Goal: Check status: Check status

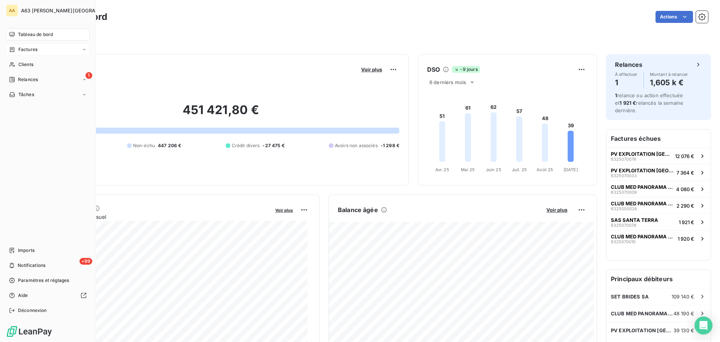
click at [44, 46] on div "Factures" at bounding box center [48, 50] width 84 height 12
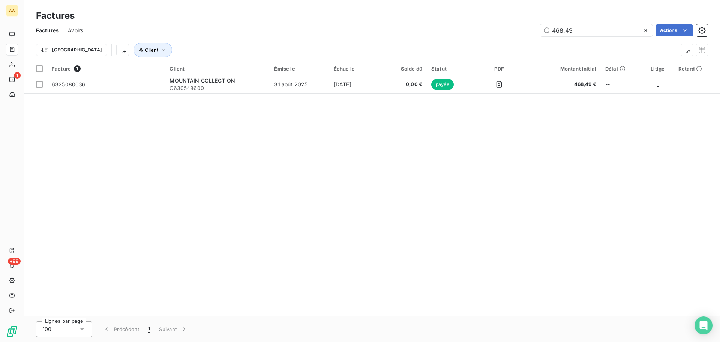
drag, startPoint x: 567, startPoint y: 30, endPoint x: 478, endPoint y: 31, distance: 88.5
click at [478, 31] on div "468.49 Actions" at bounding box center [400, 30] width 616 height 12
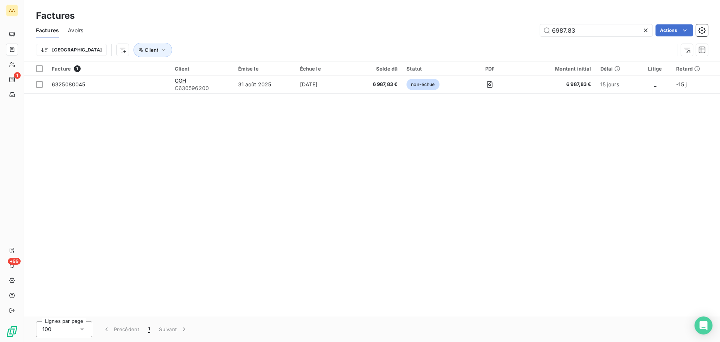
type input "6987.83"
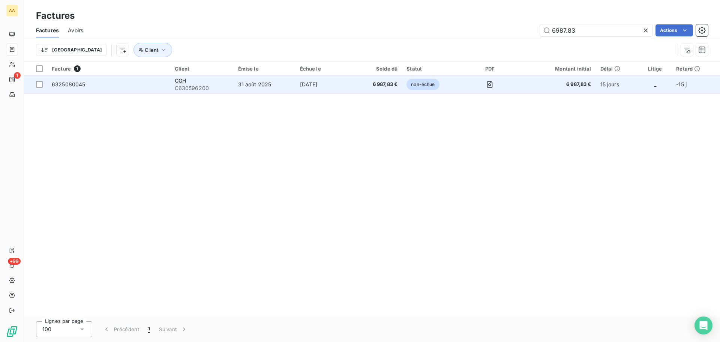
click at [259, 85] on td "31 août 2025" at bounding box center [265, 84] width 62 height 18
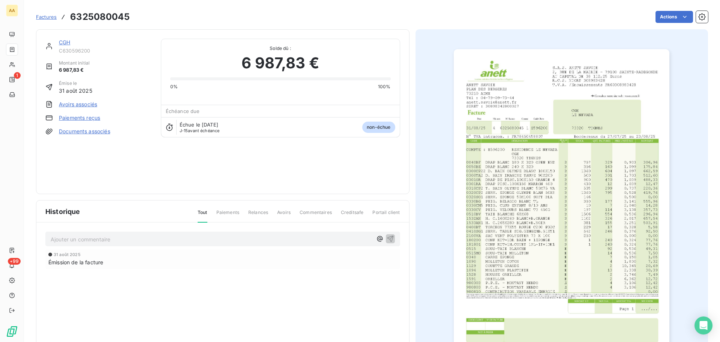
click at [556, 130] on img "button" at bounding box center [562, 201] width 216 height 305
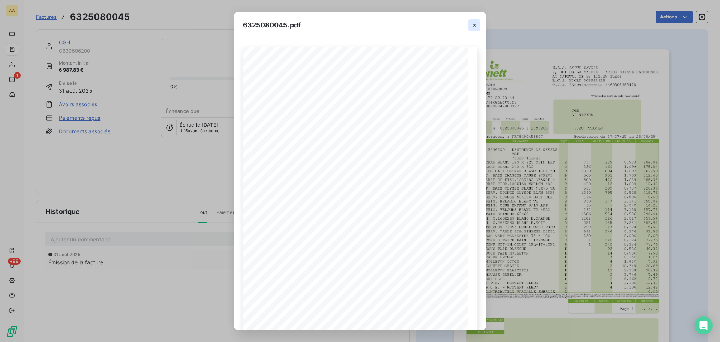
click at [473, 23] on icon "button" at bounding box center [475, 25] width 8 height 8
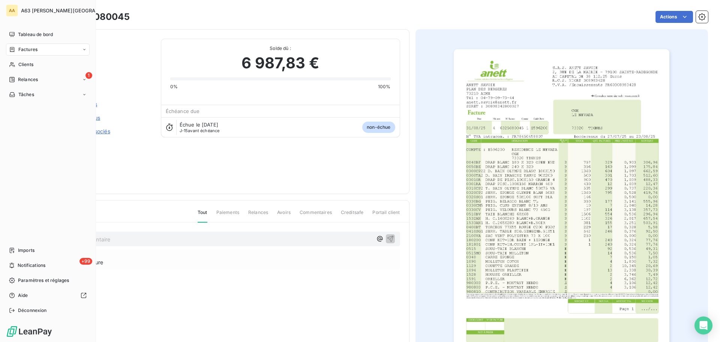
click at [27, 47] on span "Factures" at bounding box center [27, 49] width 19 height 7
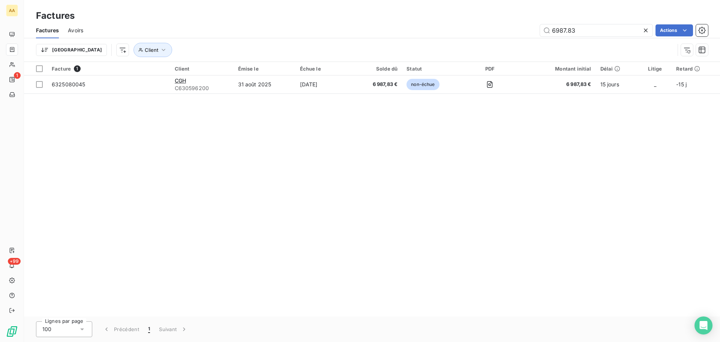
drag, startPoint x: 591, startPoint y: 32, endPoint x: 471, endPoint y: 36, distance: 120.1
click at [471, 36] on div "Factures Avoirs 6987.83 Actions" at bounding box center [372, 31] width 696 height 16
type input "4659.04"
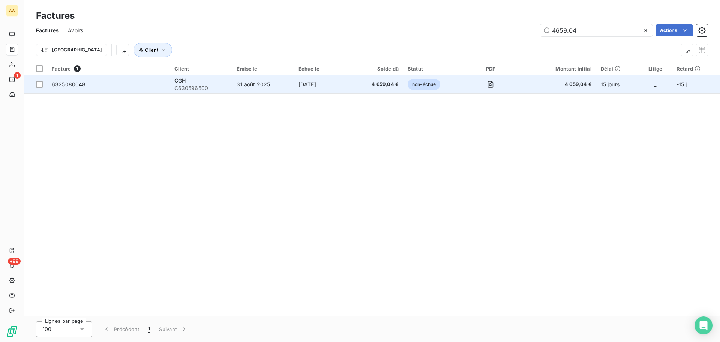
click at [246, 87] on td "31 août 2025" at bounding box center [263, 84] width 62 height 18
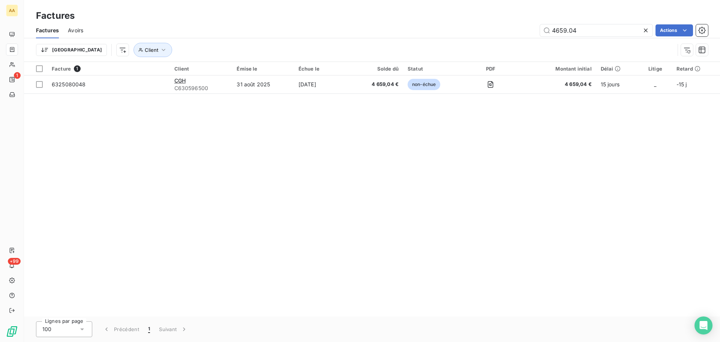
drag, startPoint x: 586, startPoint y: 27, endPoint x: 514, endPoint y: 28, distance: 72.4
click at [514, 28] on div "4659.04 Actions" at bounding box center [400, 30] width 616 height 12
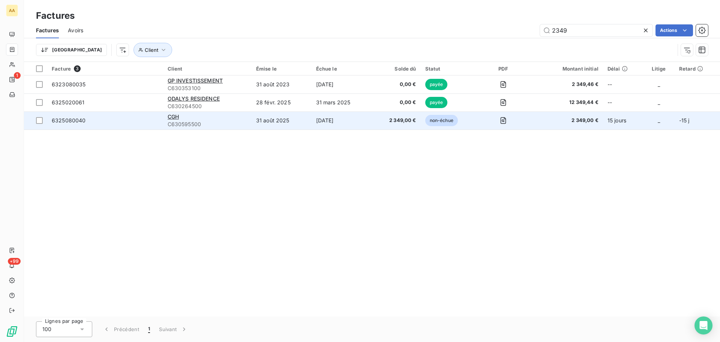
type input "2349"
click at [211, 120] on div "CGH" at bounding box center [208, 117] width 80 height 8
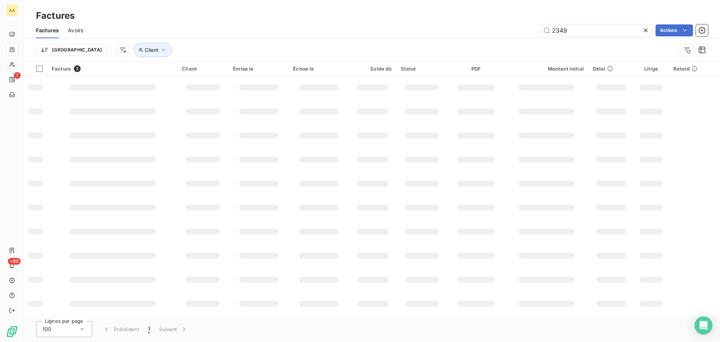
drag, startPoint x: 575, startPoint y: 28, endPoint x: 527, endPoint y: 33, distance: 48.2
click at [527, 33] on div "2349 Actions" at bounding box center [400, 30] width 616 height 12
type input "952.97"
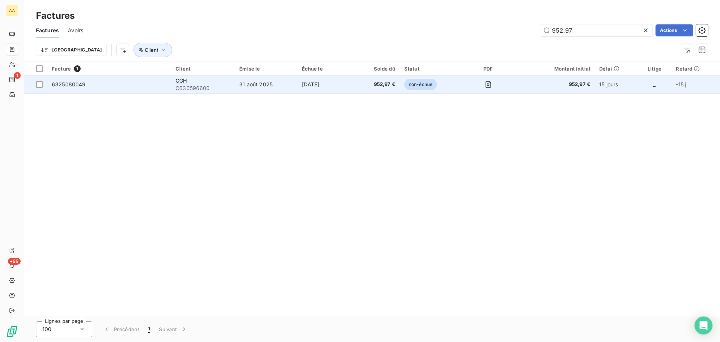
click at [242, 83] on td "31 août 2025" at bounding box center [266, 84] width 62 height 18
